Goal: Information Seeking & Learning: Learn about a topic

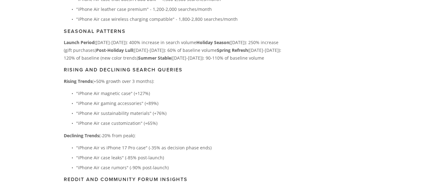
scroll to position [1807, 0]
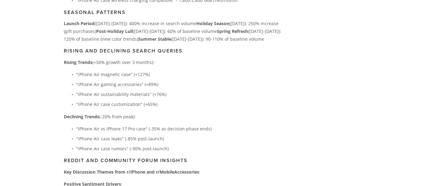
click at [149, 77] on p ""iPhone Air magnetic case" (+127%)" at bounding box center [179, 75] width 206 height 8
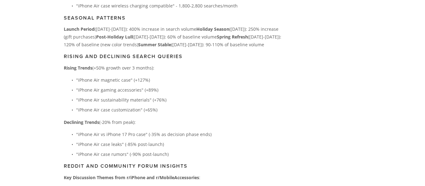
scroll to position [1802, 0]
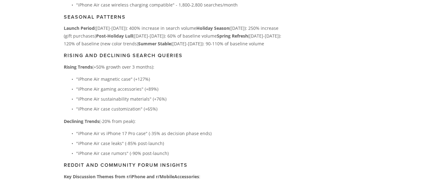
click at [62, 58] on div "3. Buyer Demand and Keyword Trends Analysis Main Buyer Personas The Fashion-For…" at bounding box center [173, 6] width 229 height 949
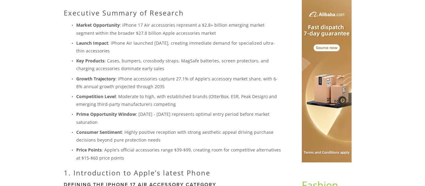
scroll to position [103, 0]
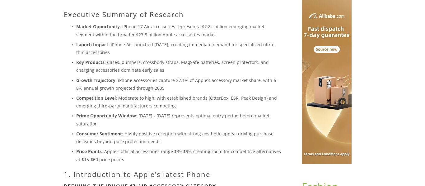
drag, startPoint x: 111, startPoint y: 45, endPoint x: 143, endPoint y: 54, distance: 34.0
click at [143, 54] on p "Launch Impact : iPhone Air launched [DATE], creating immediate demand for speci…" at bounding box center [179, 49] width 206 height 16
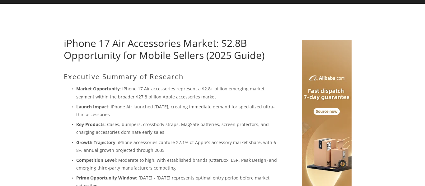
scroll to position [44, 0]
